Goal: Navigation & Orientation: Understand site structure

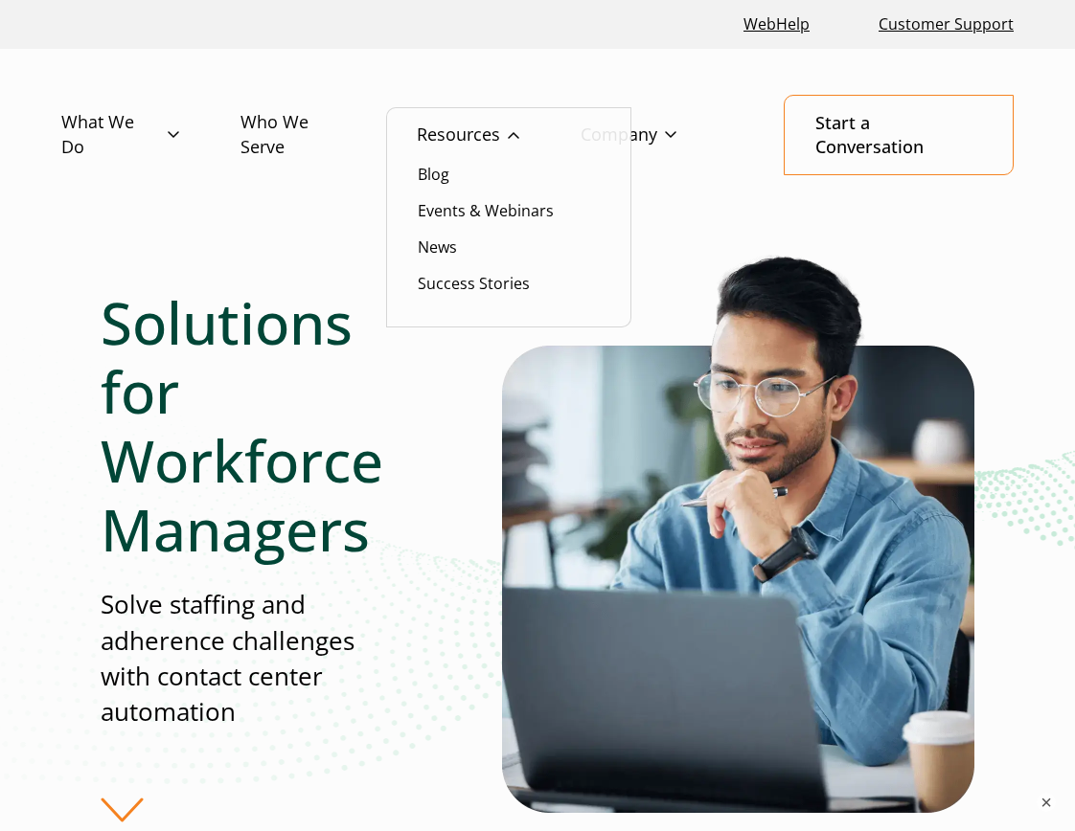
click at [434, 134] on link "Resources" at bounding box center [499, 135] width 164 height 56
click at [464, 183] on li "Blog" at bounding box center [509, 174] width 182 height 25
click at [433, 174] on link "Blog" at bounding box center [434, 174] width 32 height 21
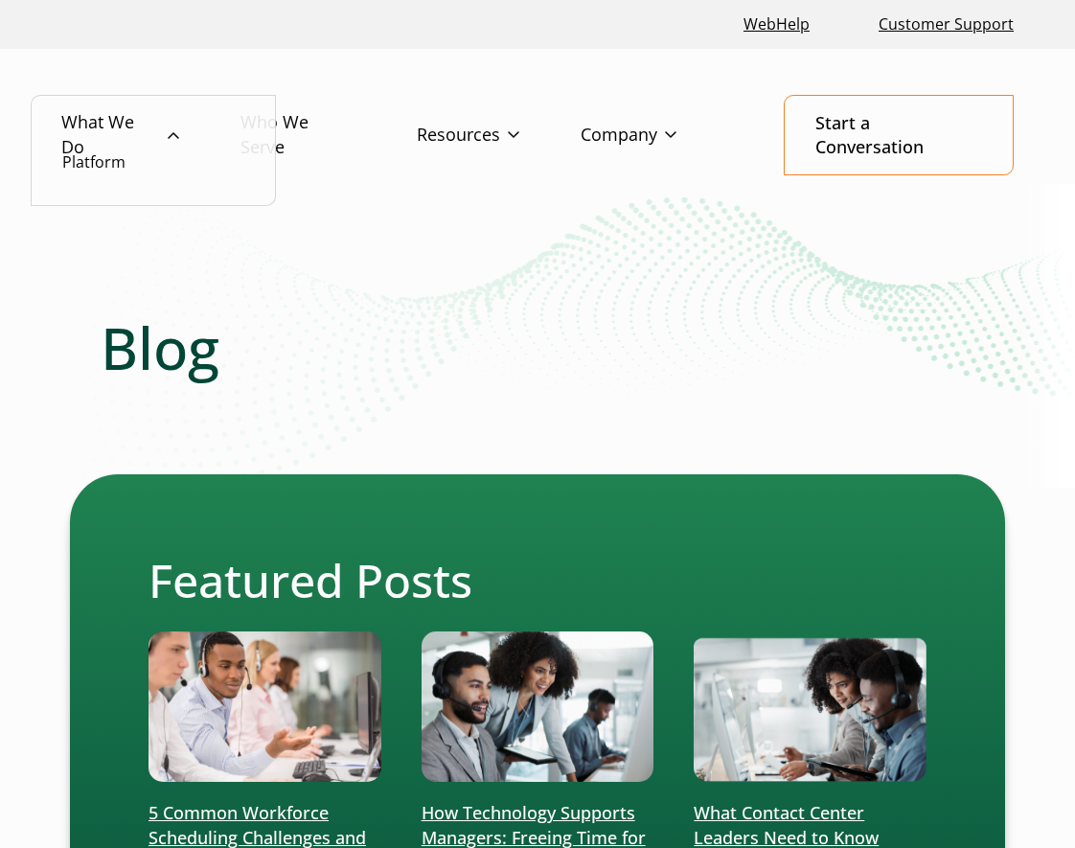
click at [132, 160] on link "What We Do" at bounding box center [150, 135] width 179 height 80
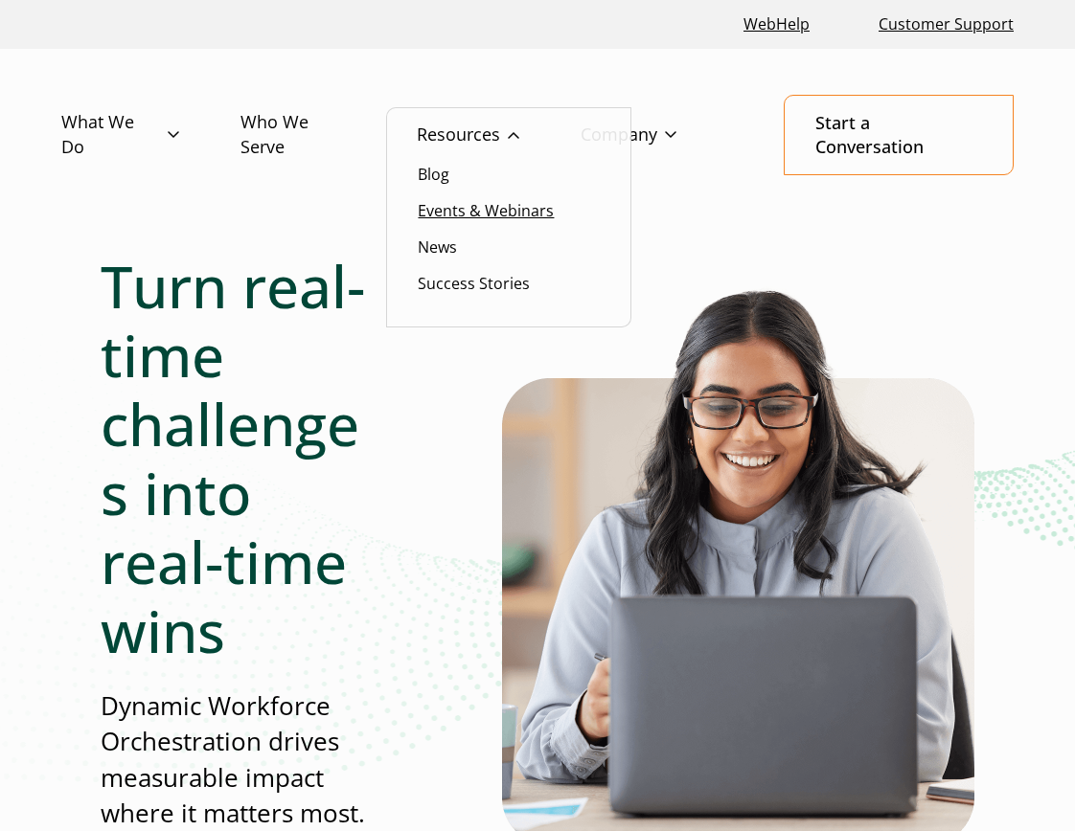
click at [457, 205] on link "Events & Webinars" at bounding box center [486, 210] width 136 height 21
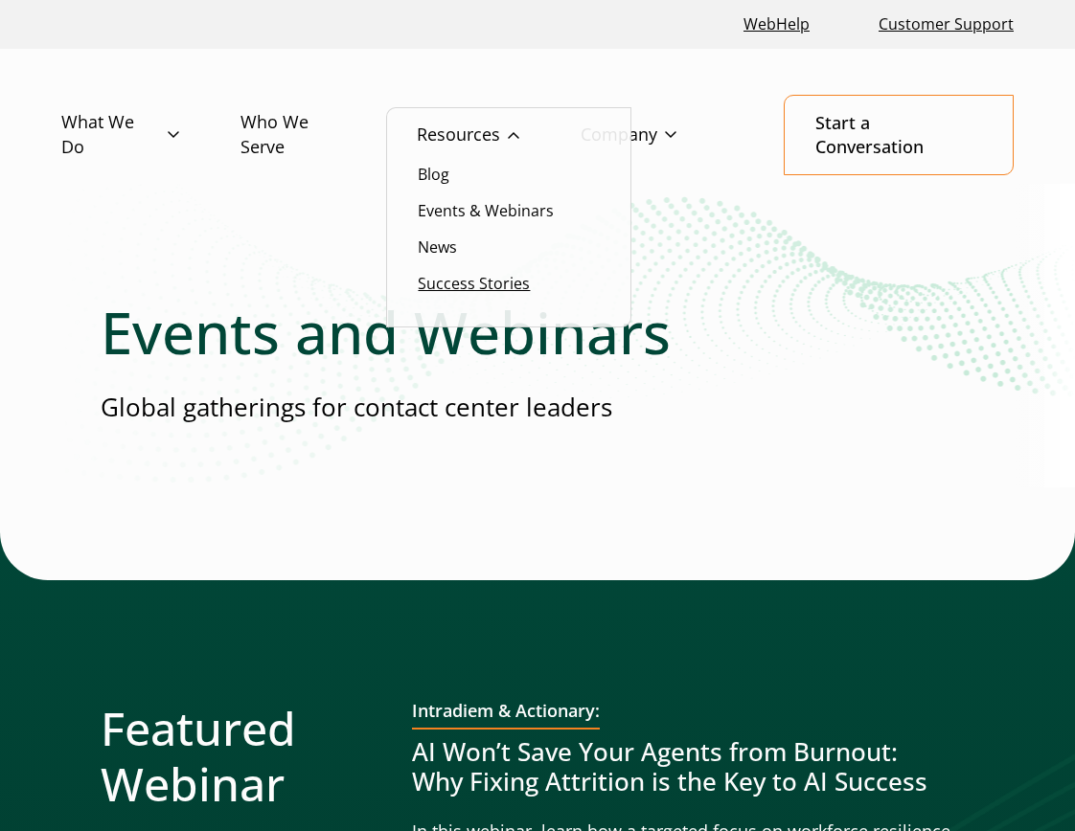
click at [438, 281] on link "Success Stories" at bounding box center [474, 283] width 112 height 21
